Goal: Use online tool/utility: Utilize a website feature to perform a specific function

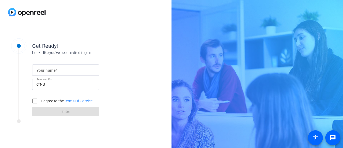
click at [62, 69] on input "Your name" at bounding box center [65, 70] width 58 height 6
type input "[PERSON_NAME] Fotos"
click at [36, 102] on input "I agree to the Terms Of Service" at bounding box center [35, 101] width 11 height 11
checkbox input "true"
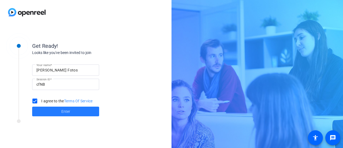
click at [54, 110] on span at bounding box center [65, 111] width 67 height 13
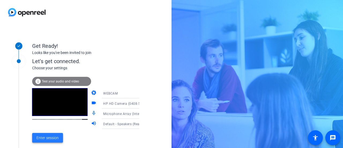
click at [49, 137] on span "Enter session" at bounding box center [47, 138] width 22 height 6
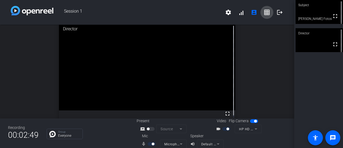
click at [266, 14] on mat-icon "grid_on" at bounding box center [267, 12] width 6 height 6
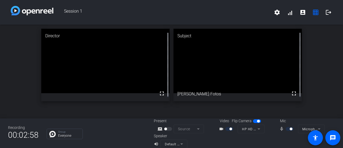
click at [195, 129] on mat-form-field "Source" at bounding box center [189, 129] width 30 height 9
click at [196, 129] on mat-form-field "Source" at bounding box center [189, 129] width 30 height 9
click at [164, 127] on mat-slide-toggle at bounding box center [168, 129] width 9 height 6
click at [196, 129] on mat-form-field "Source" at bounding box center [189, 128] width 30 height 9
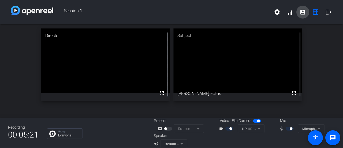
click at [300, 13] on mat-icon "account_box" at bounding box center [303, 12] width 6 height 6
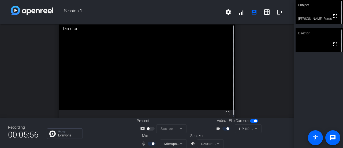
click at [140, 128] on mat-icon "screen_share_outline" at bounding box center [143, 128] width 6 height 6
click at [179, 128] on mat-form-field "Source" at bounding box center [171, 128] width 30 height 9
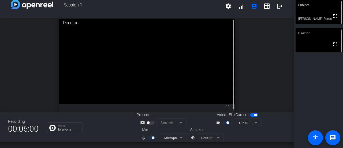
click at [254, 122] on mat-form-field "HP HD Camera (0408:5348)" at bounding box center [248, 122] width 27 height 9
click at [253, 113] on span "button" at bounding box center [254, 115] width 8 height 4
click at [251, 115] on span "button" at bounding box center [252, 115] width 3 height 3
click at [150, 138] on div at bounding box center [152, 138] width 9 height 4
click at [142, 137] on mat-icon "mic_none" at bounding box center [144, 137] width 6 height 6
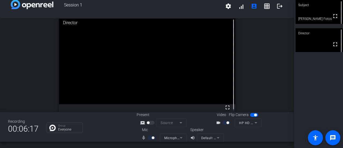
click at [150, 137] on div at bounding box center [152, 138] width 9 height 4
click at [333, 16] on mat-icon "fullscreen" at bounding box center [335, 16] width 6 height 6
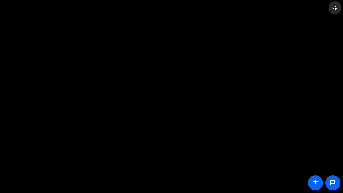
click at [338, 6] on mat-icon "fullscreen_exit" at bounding box center [335, 8] width 6 height 6
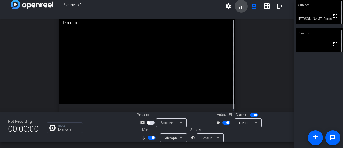
click at [242, 6] on span at bounding box center [241, 6] width 13 height 13
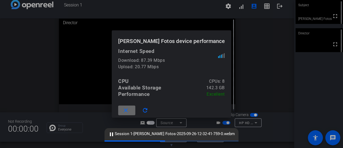
click at [129, 109] on mat-icon "close" at bounding box center [126, 110] width 7 height 7
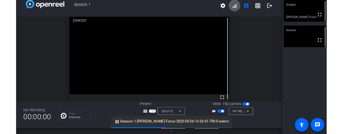
scroll to position [6, 0]
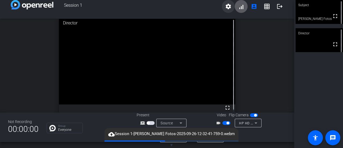
click at [225, 6] on mat-icon "settings" at bounding box center [228, 6] width 6 height 6
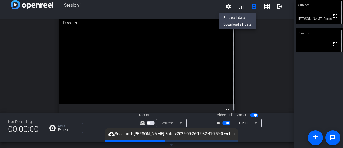
click at [318, 69] on div at bounding box center [171, 74] width 343 height 148
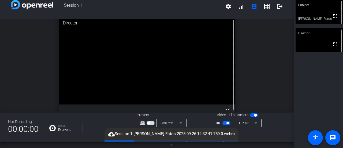
click at [147, 122] on span "button" at bounding box center [148, 123] width 3 height 3
click at [149, 123] on span "button" at bounding box center [148, 123] width 3 height 3
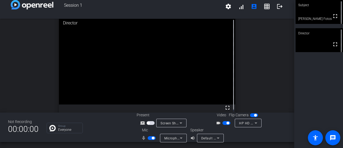
click at [52, 126] on img at bounding box center [52, 128] width 6 height 6
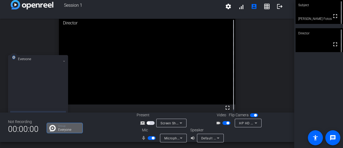
click at [63, 60] on icon at bounding box center [64, 61] width 2 height 2
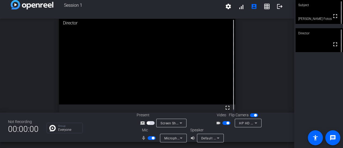
click at [16, 127] on span "00:00:00" at bounding box center [23, 128] width 31 height 13
click at [148, 123] on span "button" at bounding box center [148, 123] width 3 height 3
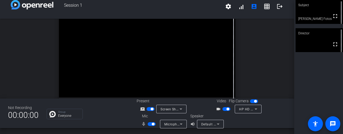
drag, startPoint x: 290, startPoint y: 30, endPoint x: 304, endPoint y: 79, distance: 50.2
click at [304, 79] on div "Subject fullscreen [PERSON_NAME] Fotos Director fullscreen" at bounding box center [319, 67] width 49 height 134
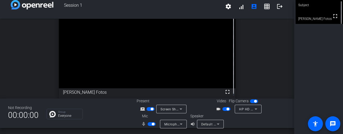
scroll to position [0, 0]
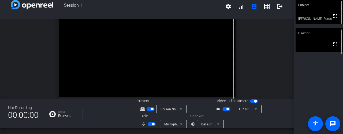
click at [310, 35] on div "Director" at bounding box center [319, 33] width 47 height 10
